Goal: Transaction & Acquisition: Purchase product/service

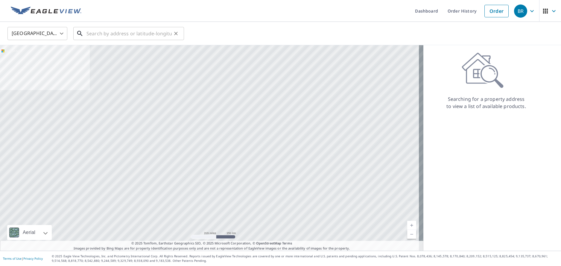
click at [116, 36] on input "text" at bounding box center [129, 33] width 85 height 17
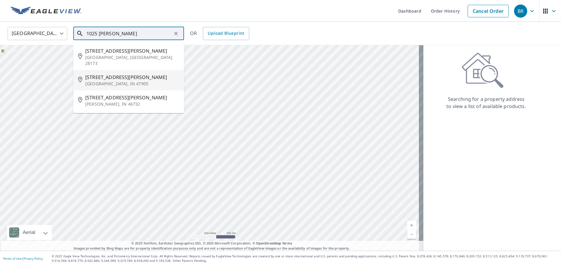
click at [124, 81] on p "[GEOGRAPHIC_DATA], IN 47905" at bounding box center [132, 84] width 94 height 6
type input "[STREET_ADDRESS][PERSON_NAME]"
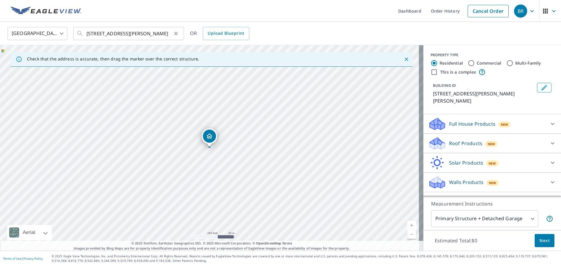
click at [175, 34] on icon "Clear" at bounding box center [176, 34] width 6 height 6
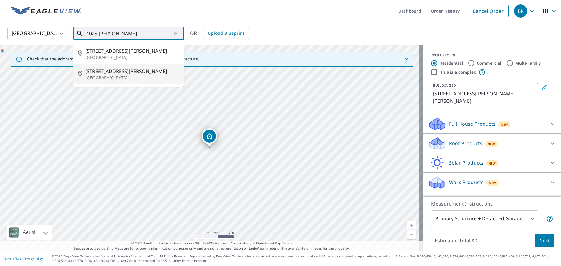
click at [134, 72] on span "[STREET_ADDRESS][PERSON_NAME]" at bounding box center [132, 71] width 94 height 7
type input "[STREET_ADDRESS][PERSON_NAME][PERSON_NAME]"
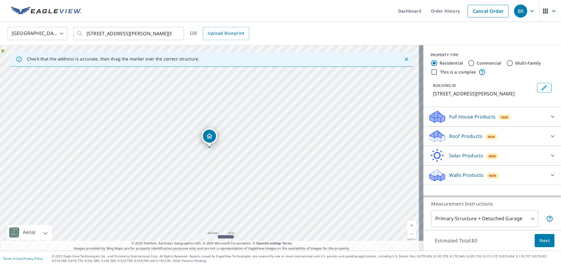
click at [453, 136] on p "Roof Products" at bounding box center [465, 136] width 33 height 7
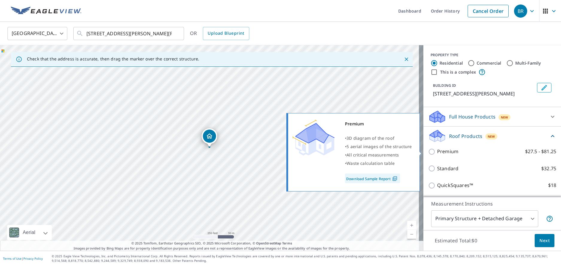
click at [428, 153] on input "Premium $27.5 - $81.25" at bounding box center [432, 151] width 9 height 7
checkbox input "true"
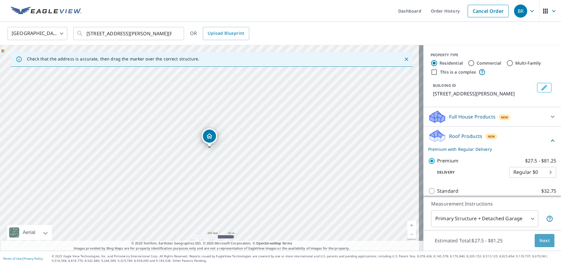
click at [542, 241] on span "Next" at bounding box center [545, 240] width 10 height 7
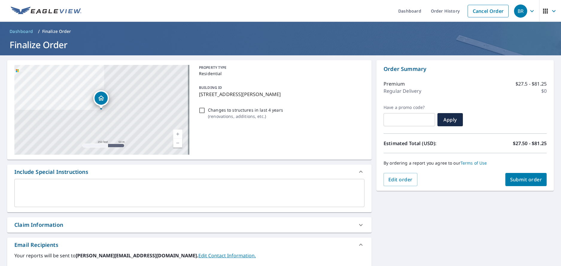
click at [522, 182] on span "Submit order" at bounding box center [526, 179] width 32 height 7
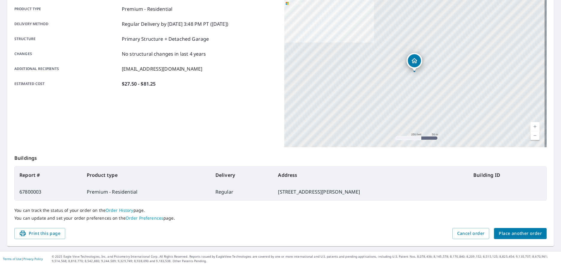
scroll to position [86, 0]
click at [40, 233] on span "Print this page" at bounding box center [39, 233] width 41 height 7
